Goal: Transaction & Acquisition: Subscribe to service/newsletter

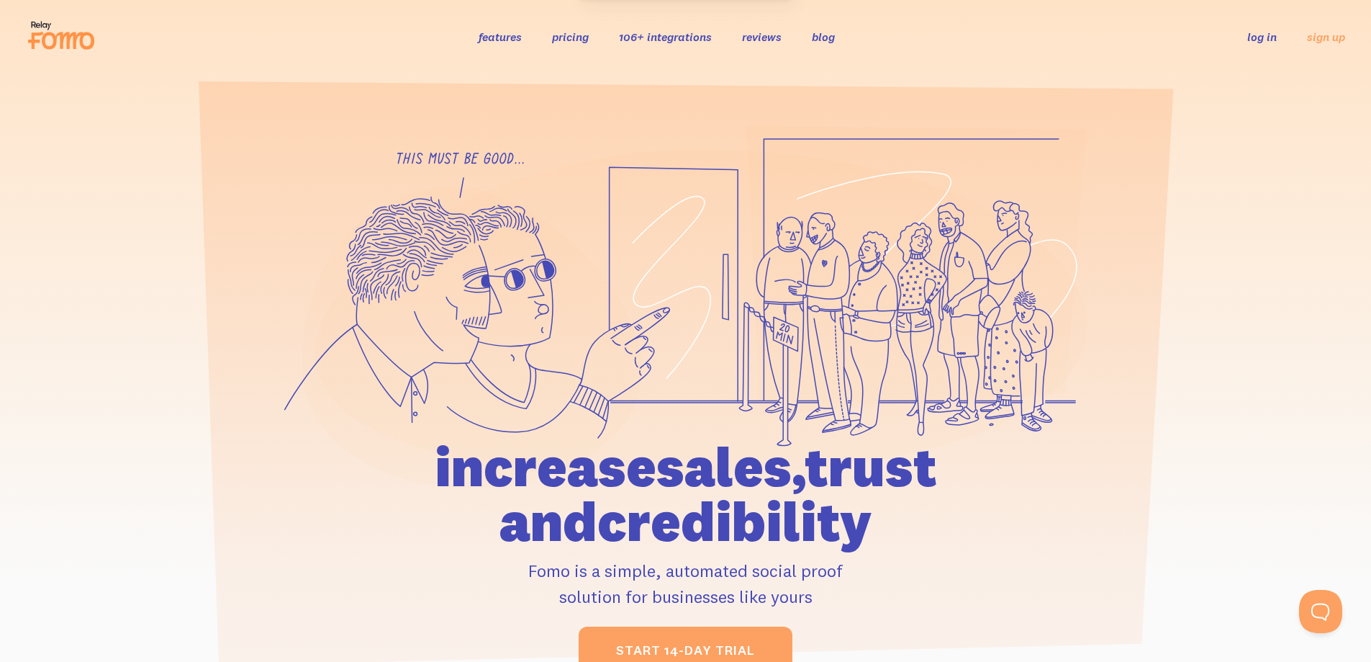
click at [573, 31] on link "pricing" at bounding box center [570, 37] width 37 height 14
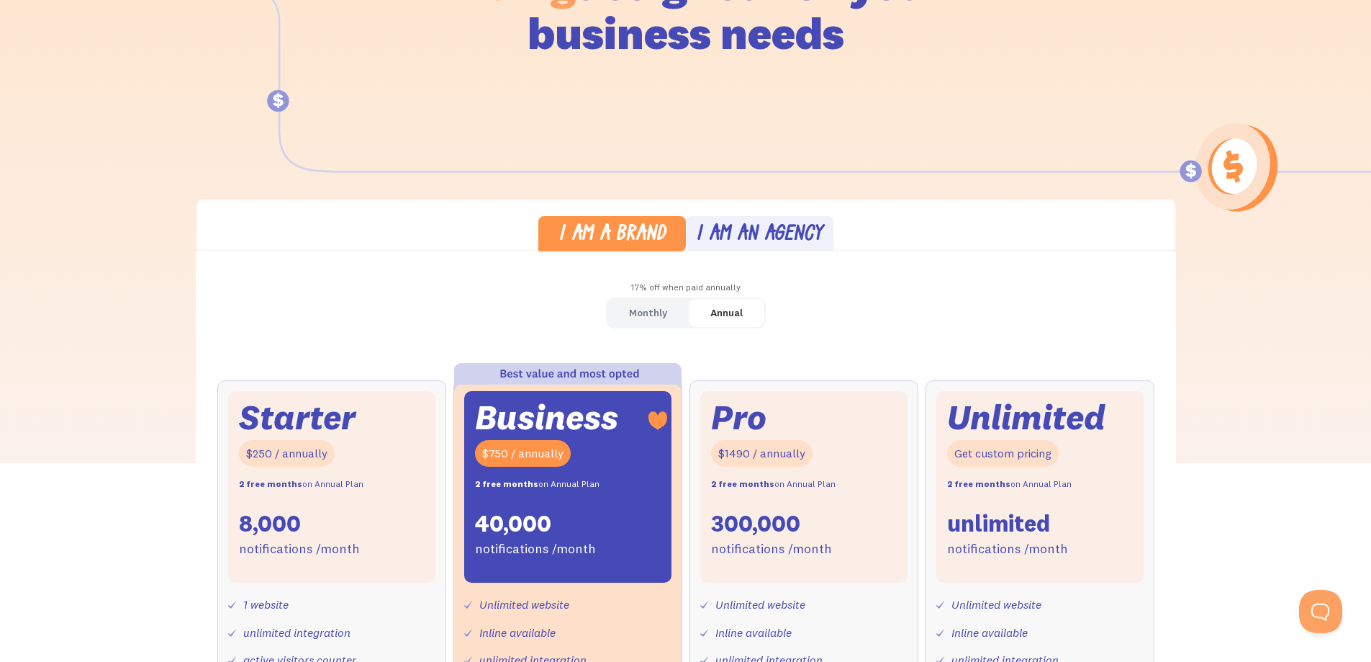
scroll to position [288, 0]
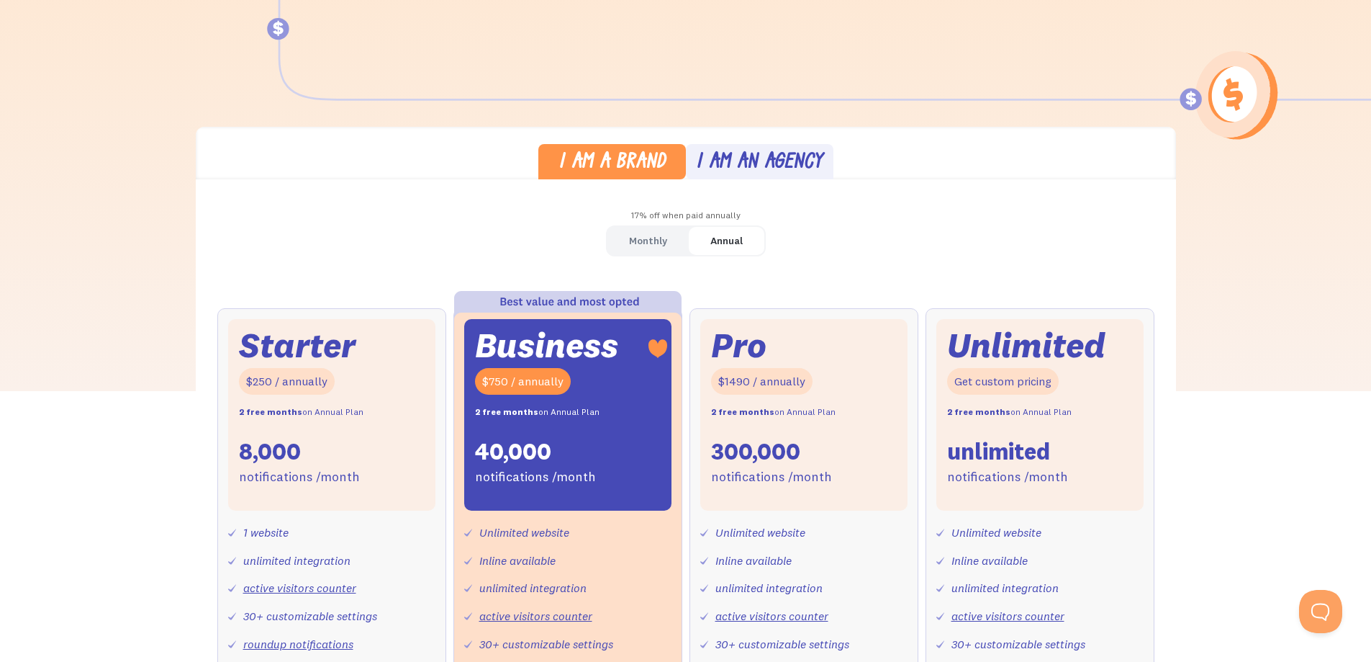
click at [656, 240] on div "Monthly" at bounding box center [648, 240] width 38 height 21
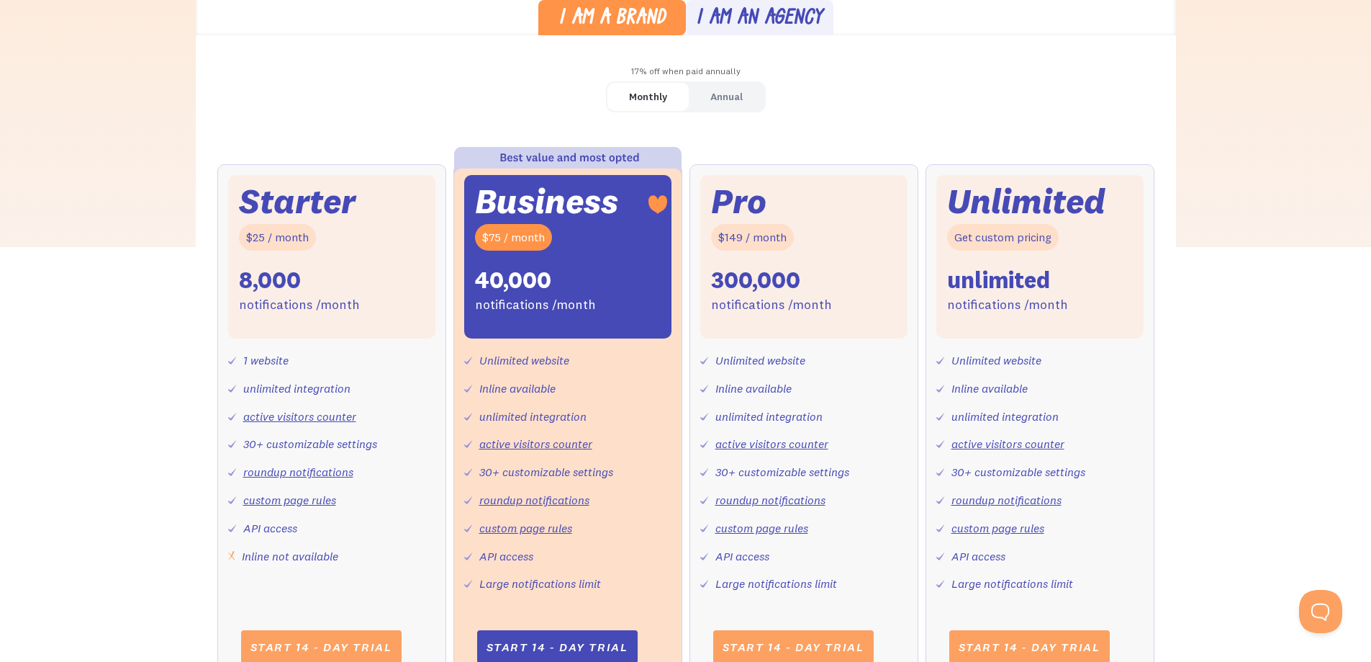
scroll to position [576, 0]
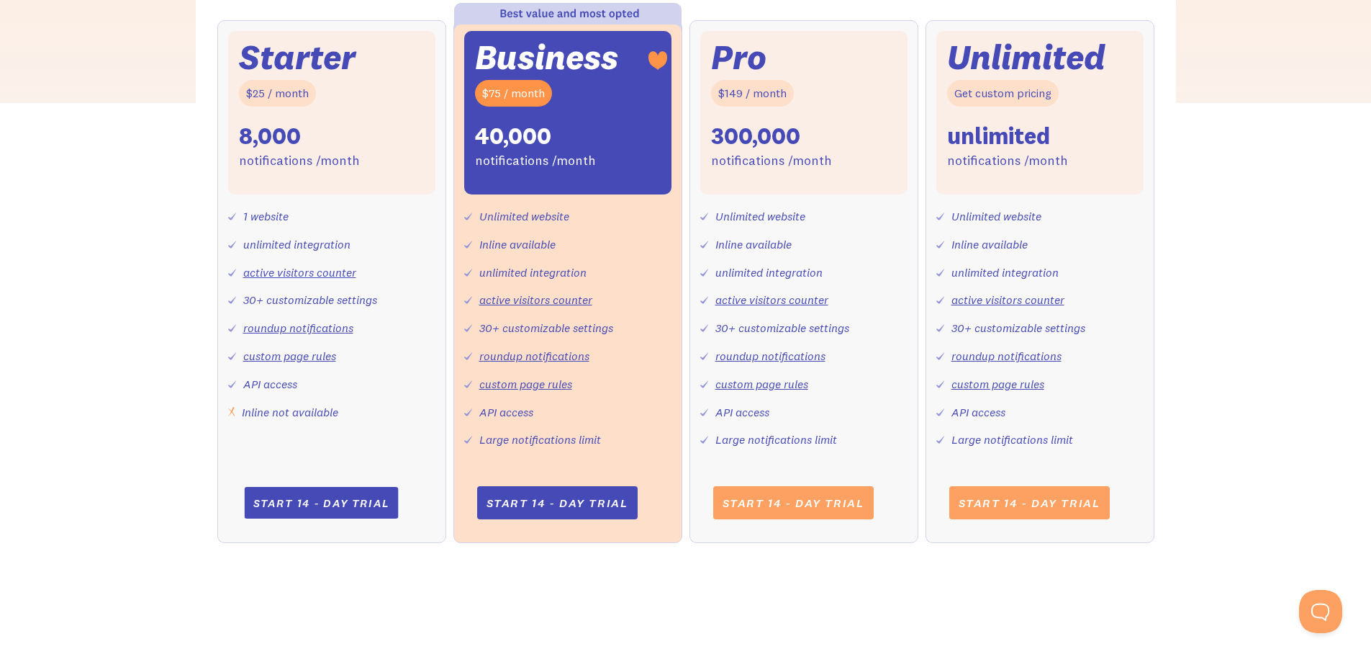
click at [328, 497] on link "Start 14 - day trial" at bounding box center [321, 503] width 154 height 32
